Goal: Information Seeking & Learning: Learn about a topic

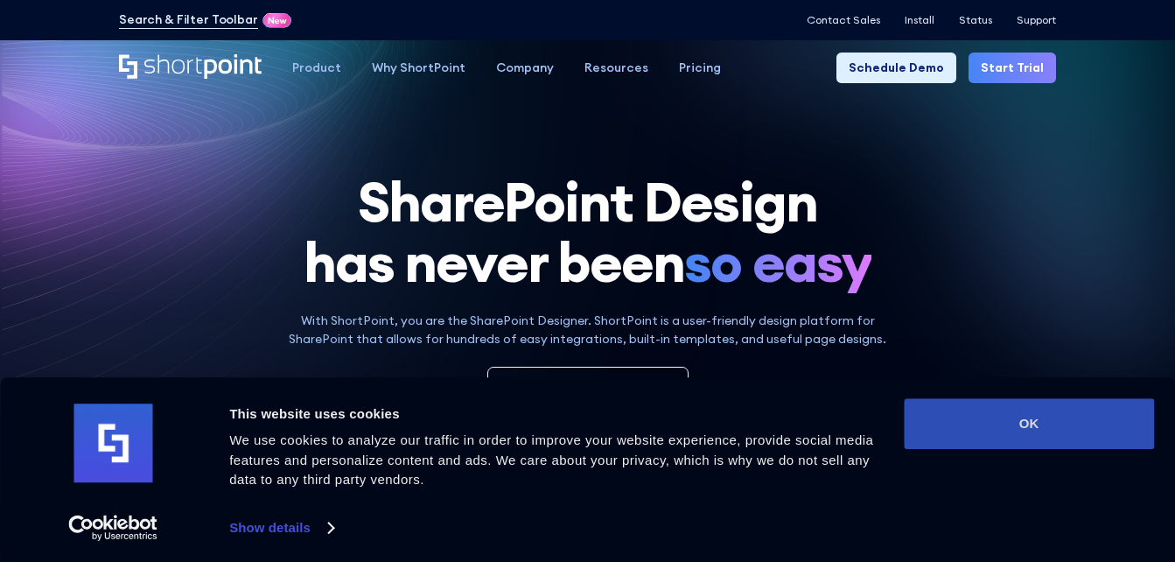
click at [1005, 425] on button "OK" at bounding box center [1029, 423] width 250 height 51
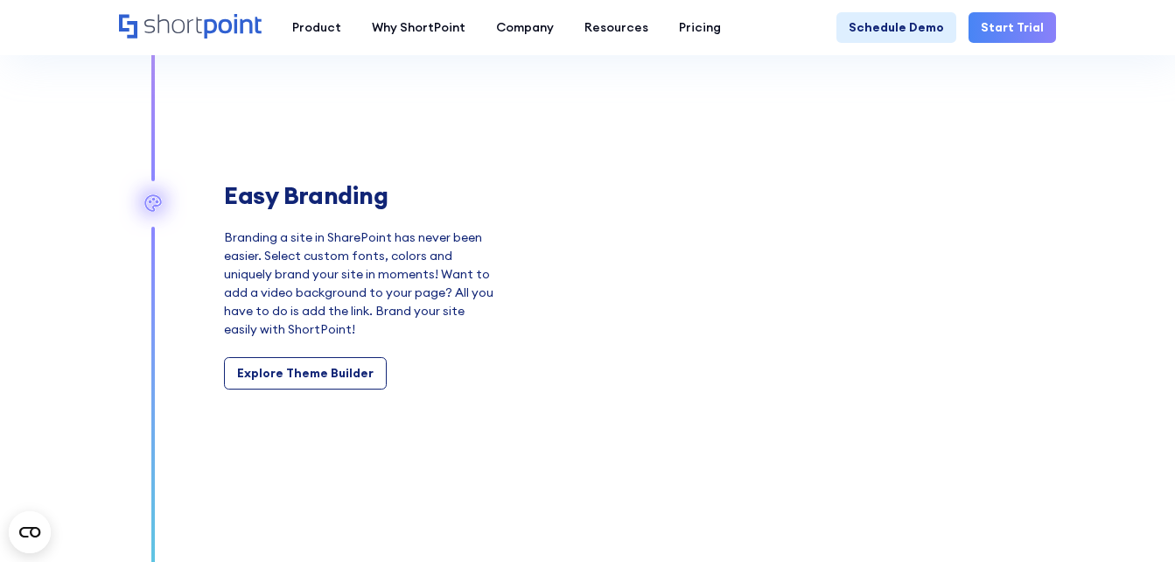
scroll to position [1925, 0]
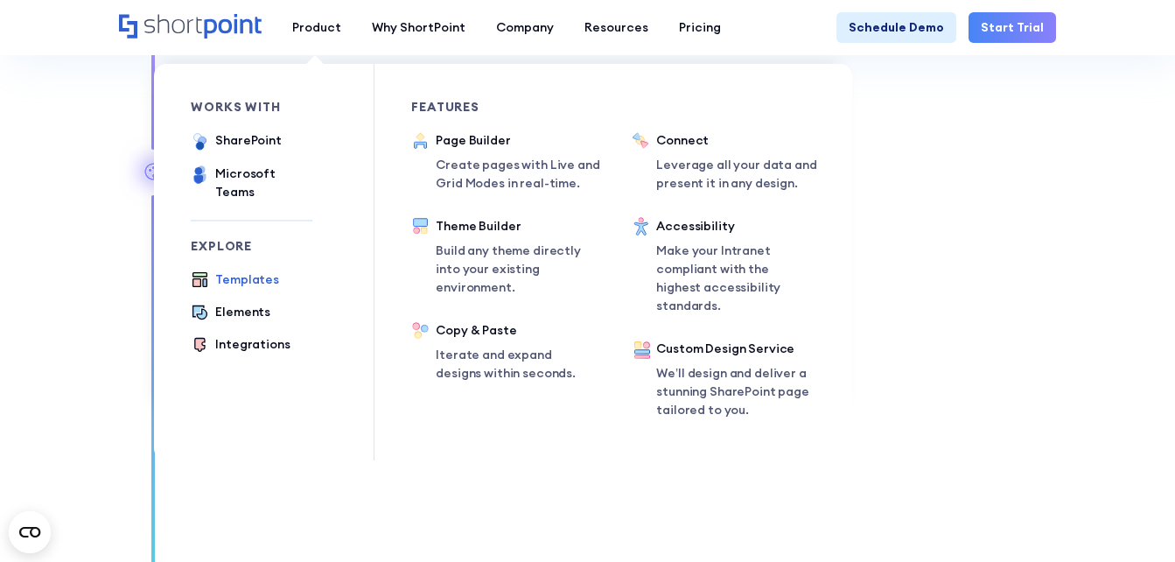
click at [249, 270] on div "Templates" at bounding box center [247, 279] width 64 height 18
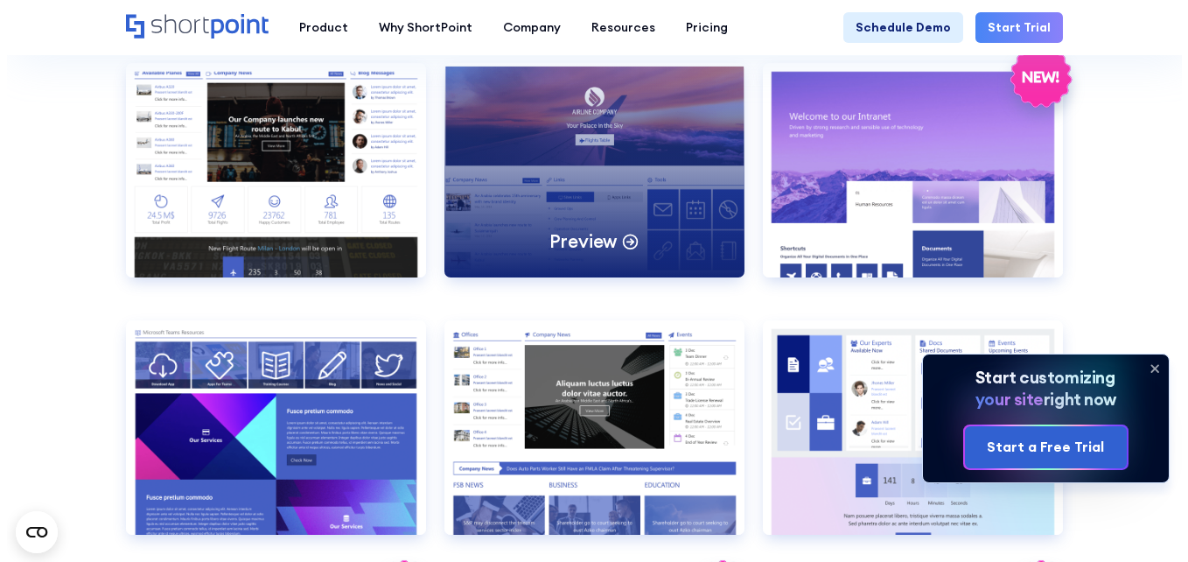
scroll to position [1925, 0]
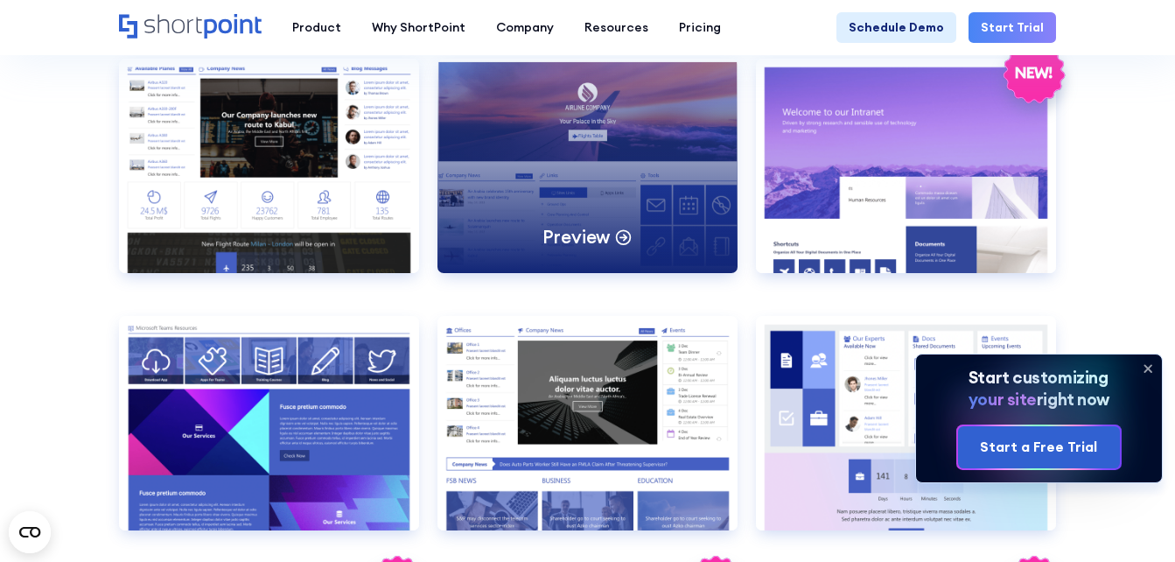
click at [599, 184] on div "Preview" at bounding box center [588, 166] width 300 height 214
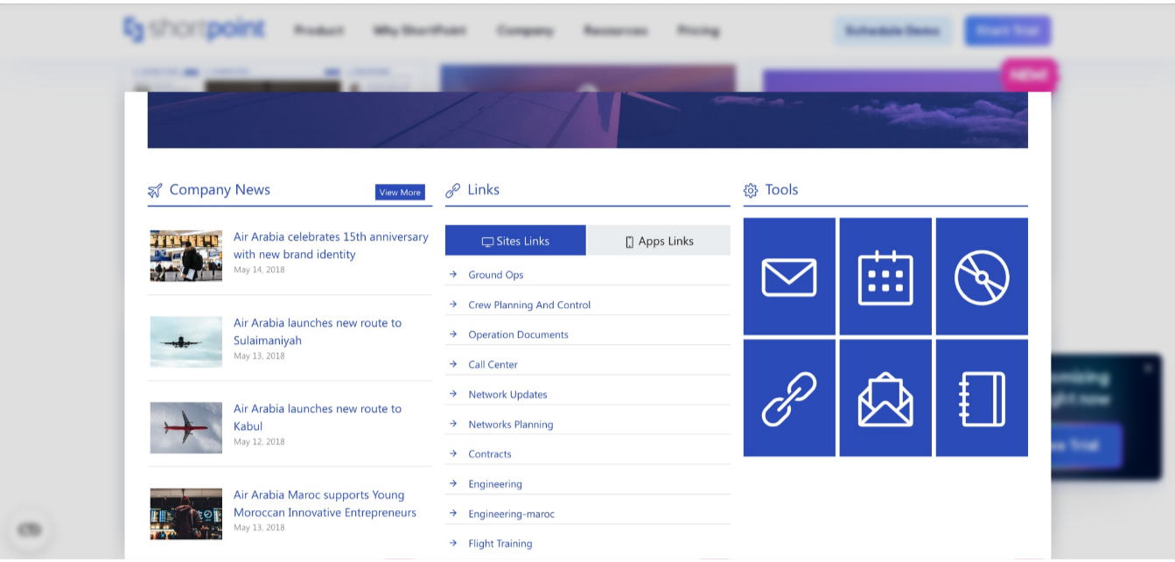
scroll to position [350, 0]
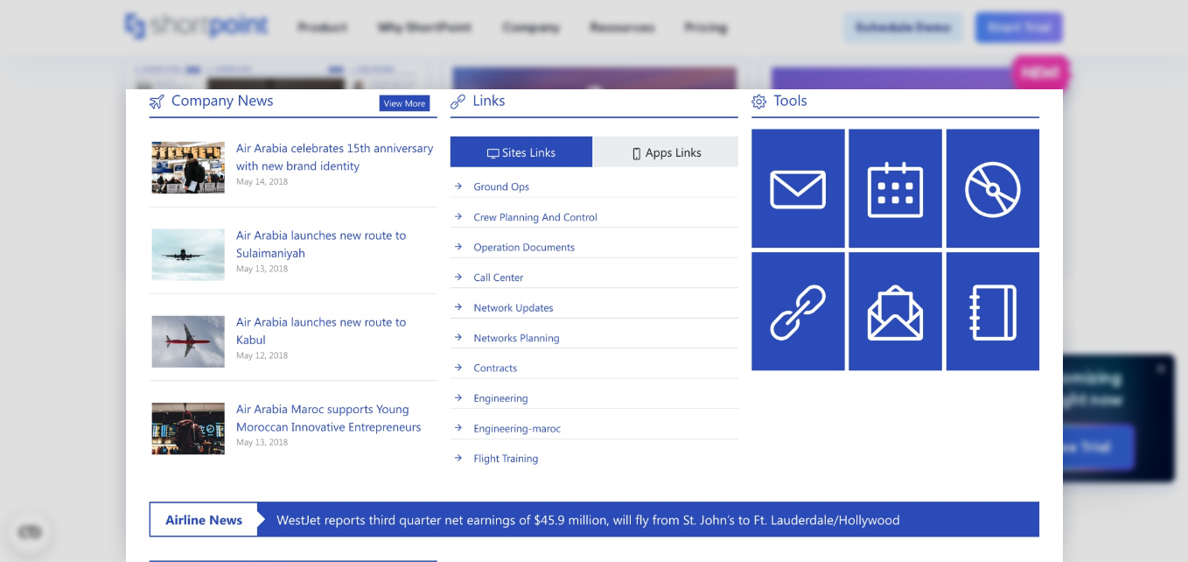
click at [788, 215] on img at bounding box center [594, 310] width 937 height 1142
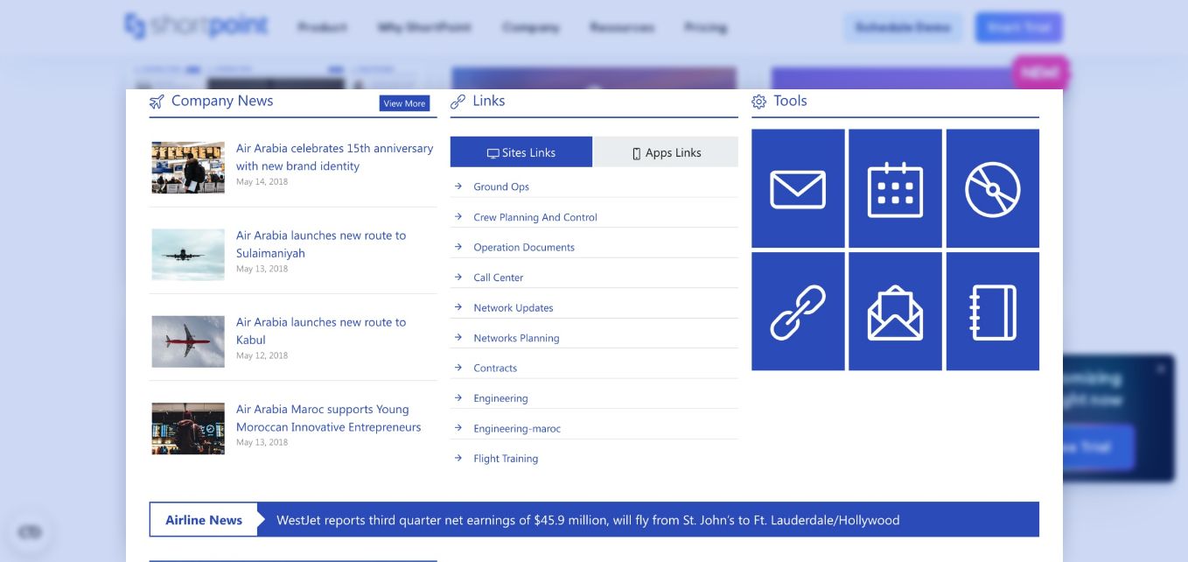
click at [1096, 161] on div at bounding box center [594, 281] width 1188 height 562
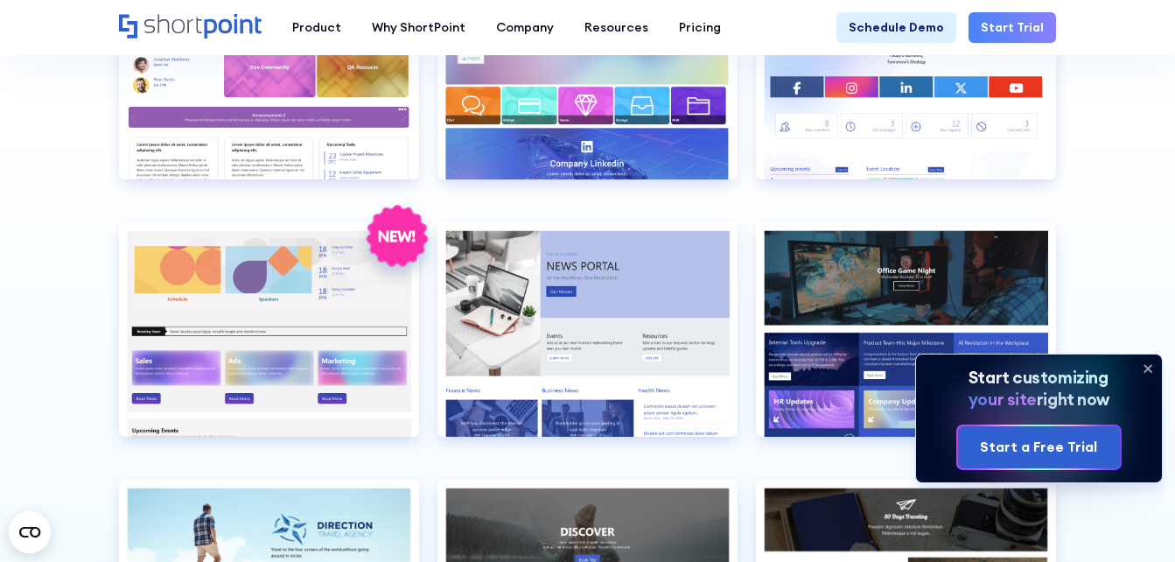
scroll to position [3588, 0]
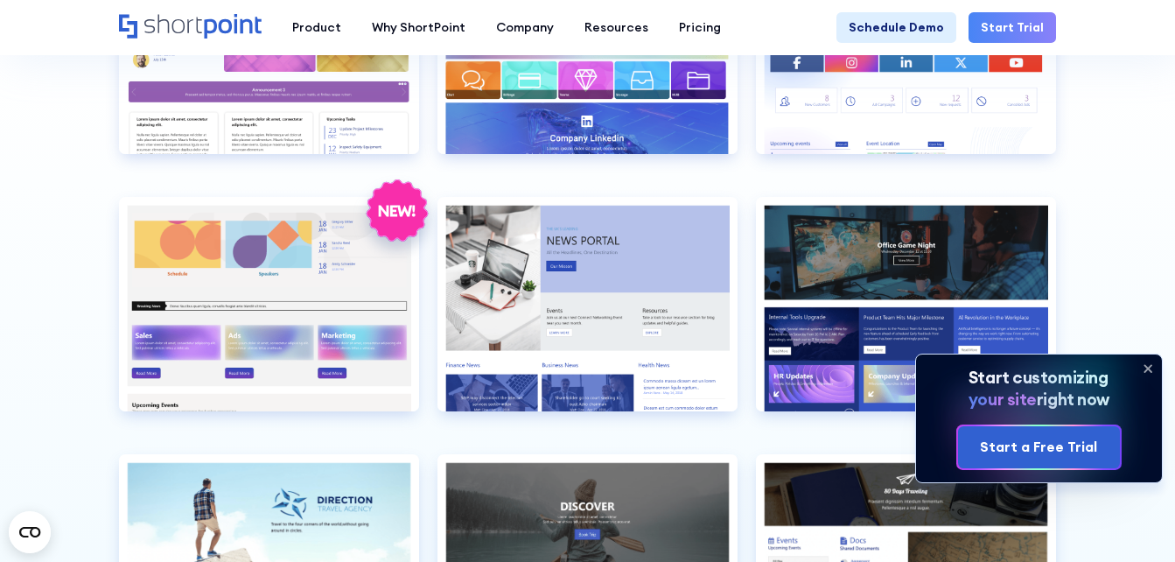
drag, startPoint x: 1145, startPoint y: 367, endPoint x: 1136, endPoint y: 355, distance: 14.9
click at [1145, 367] on icon at bounding box center [1148, 368] width 28 height 28
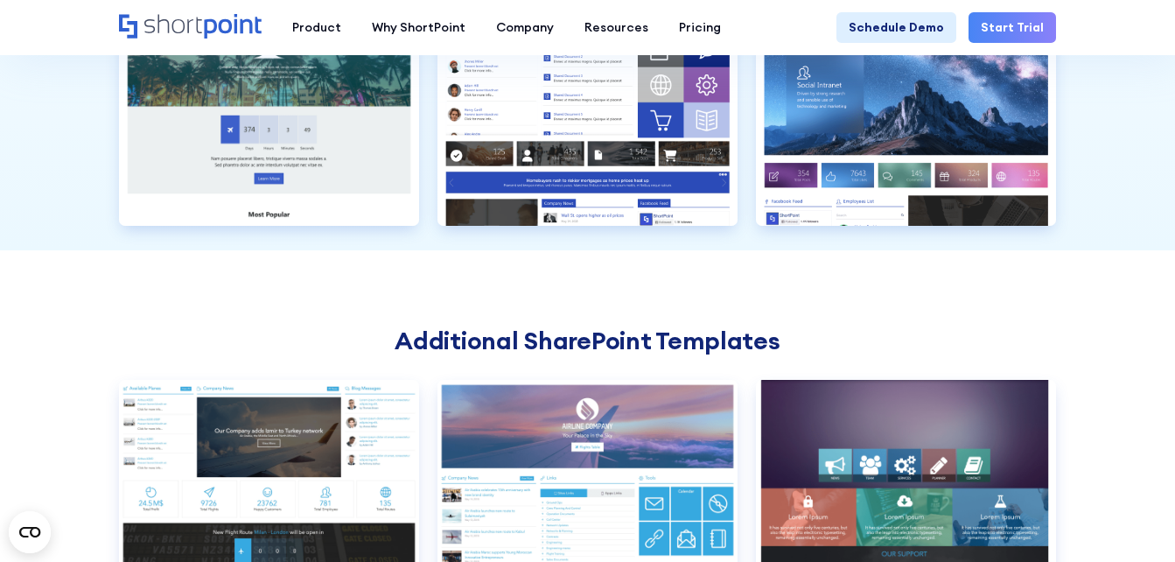
scroll to position [4463, 0]
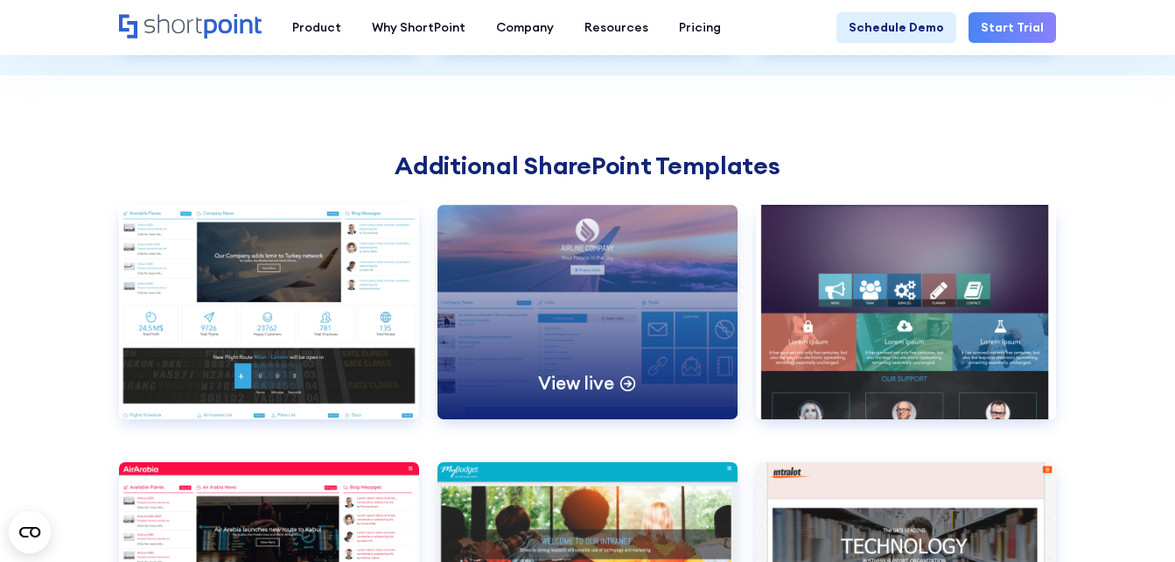
click at [606, 270] on div "View live" at bounding box center [588, 312] width 300 height 214
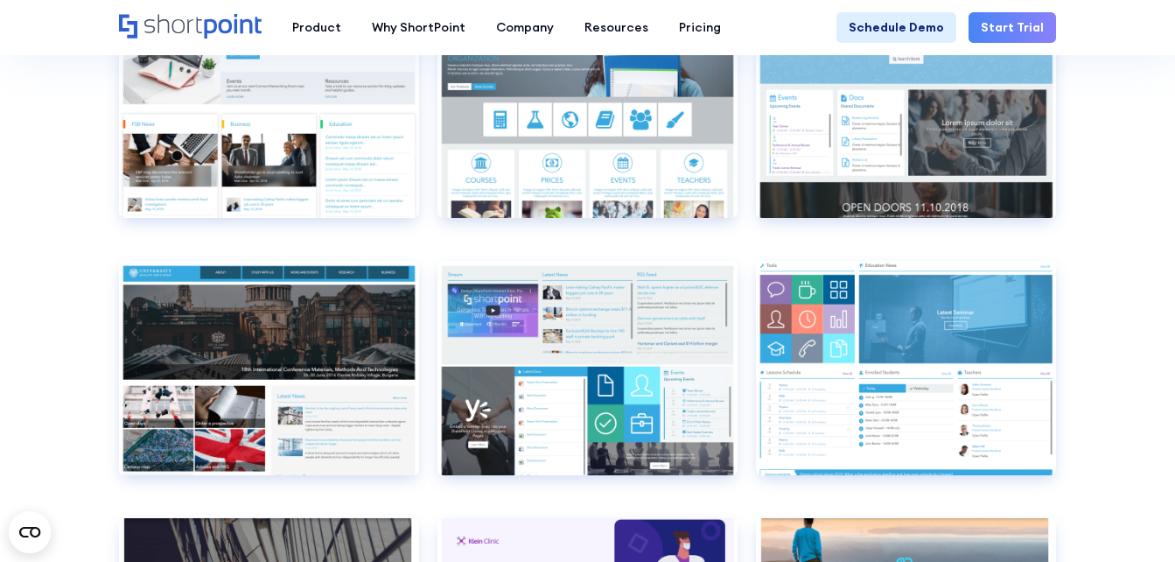
scroll to position [6038, 0]
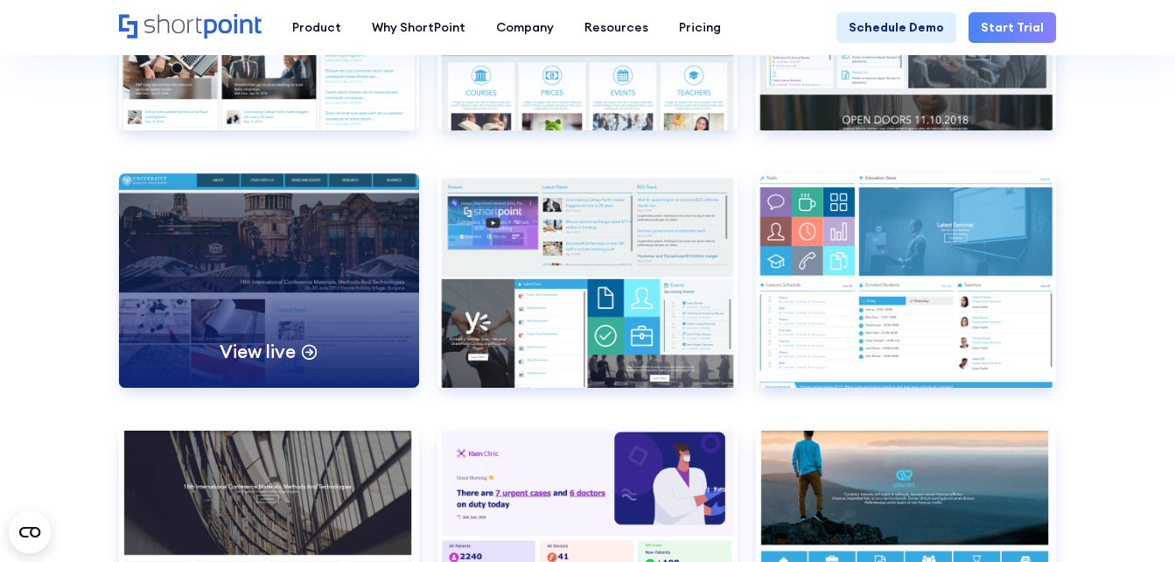
click at [228, 247] on div "View live" at bounding box center [269, 280] width 300 height 214
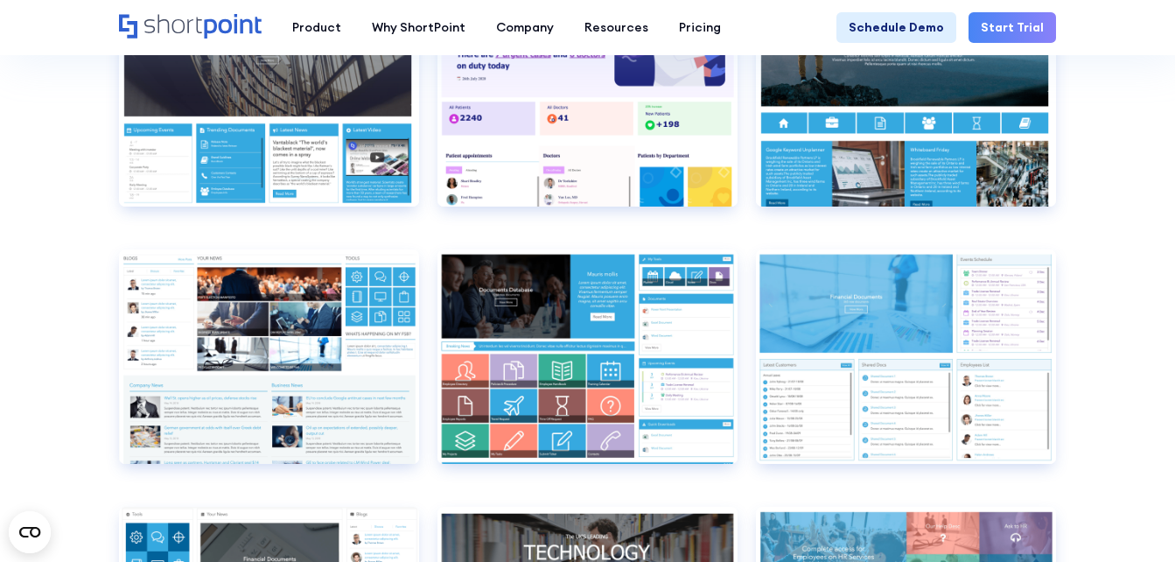
scroll to position [6475, 0]
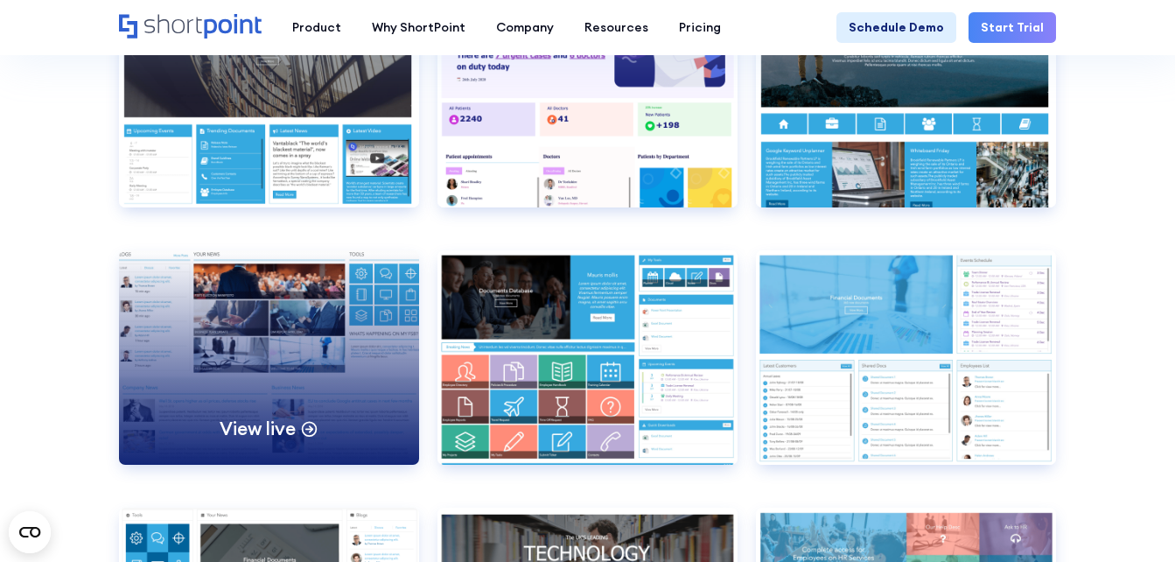
click at [311, 347] on div "View live" at bounding box center [269, 357] width 300 height 214
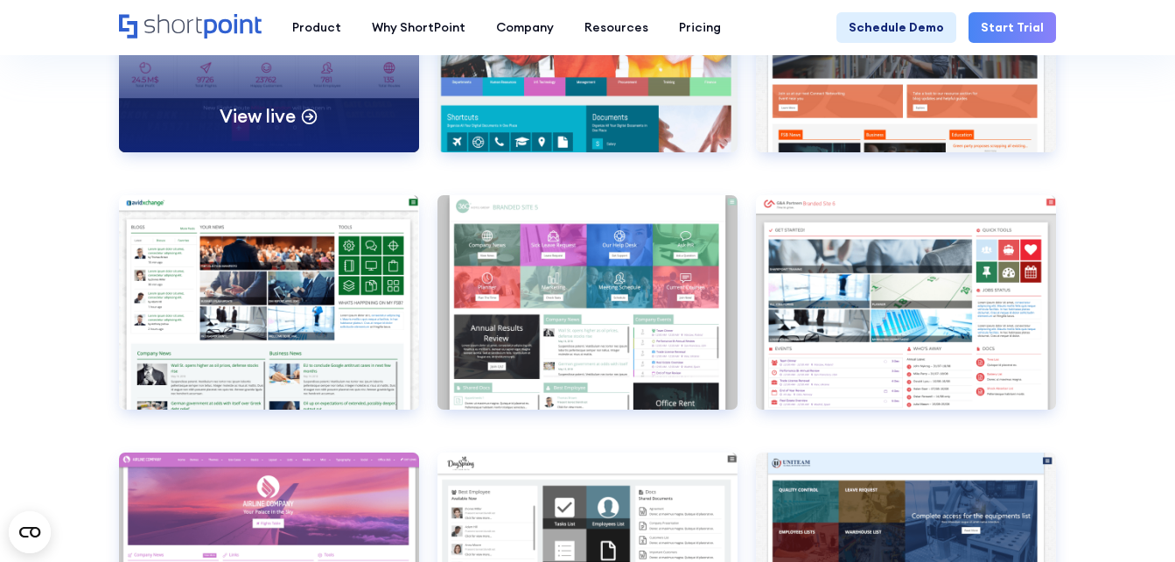
scroll to position [4988, 0]
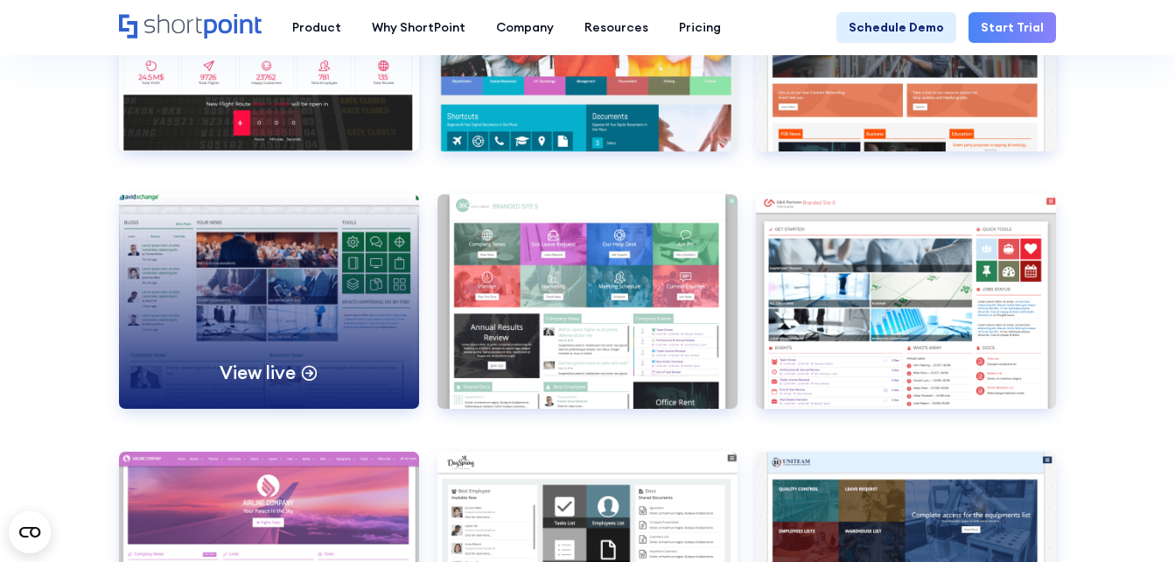
click at [286, 310] on div "View live" at bounding box center [269, 301] width 300 height 214
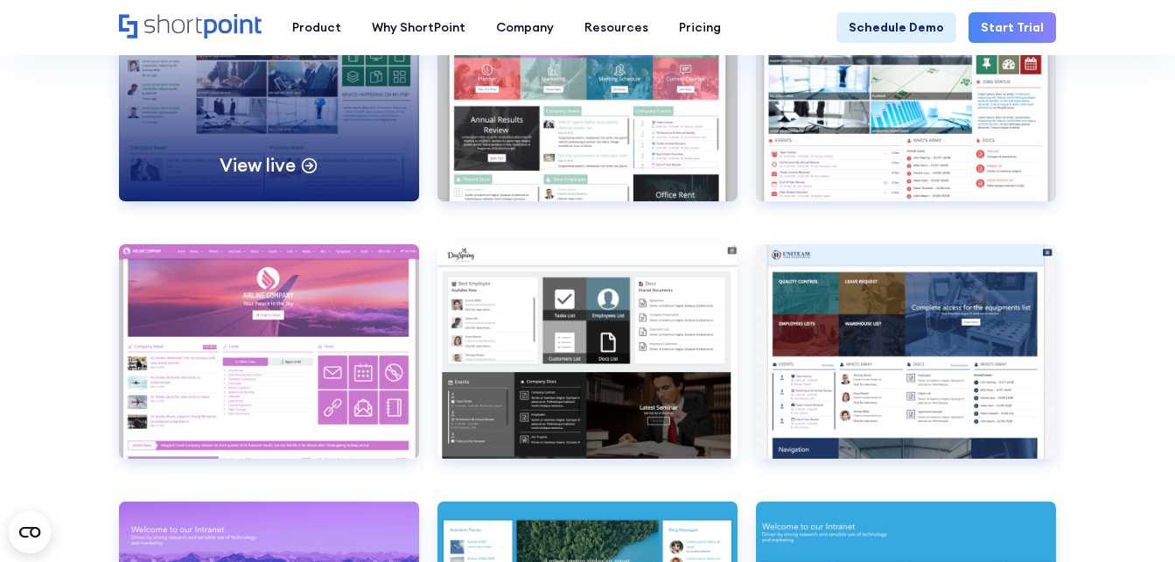
scroll to position [5250, 0]
